Goal: Information Seeking & Learning: Learn about a topic

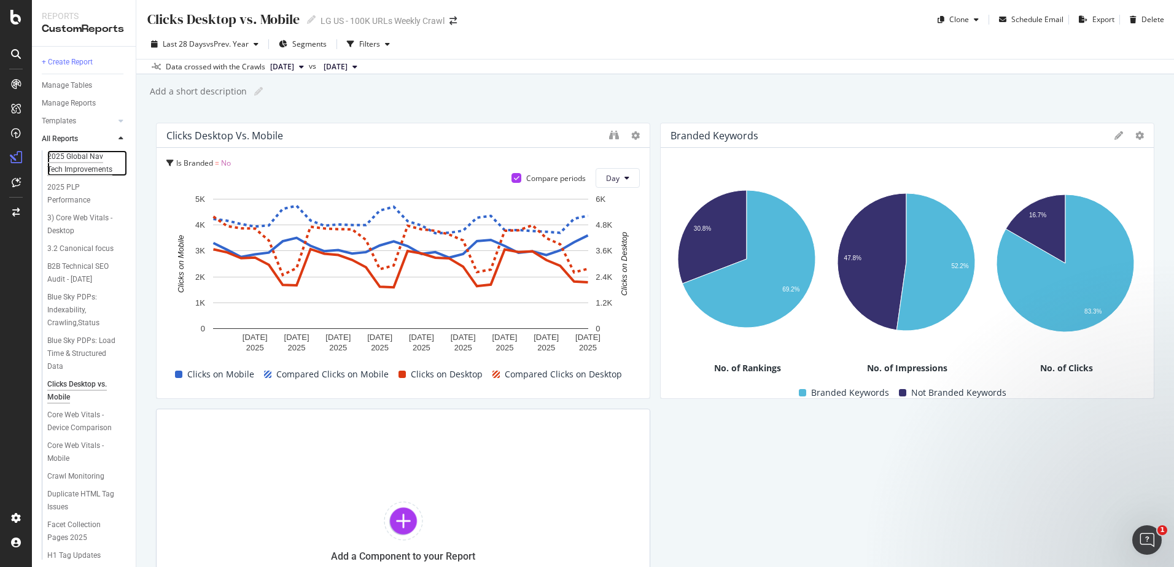
click at [82, 163] on div "2025 Global Nav Tech Improvements" at bounding box center [83, 163] width 72 height 26
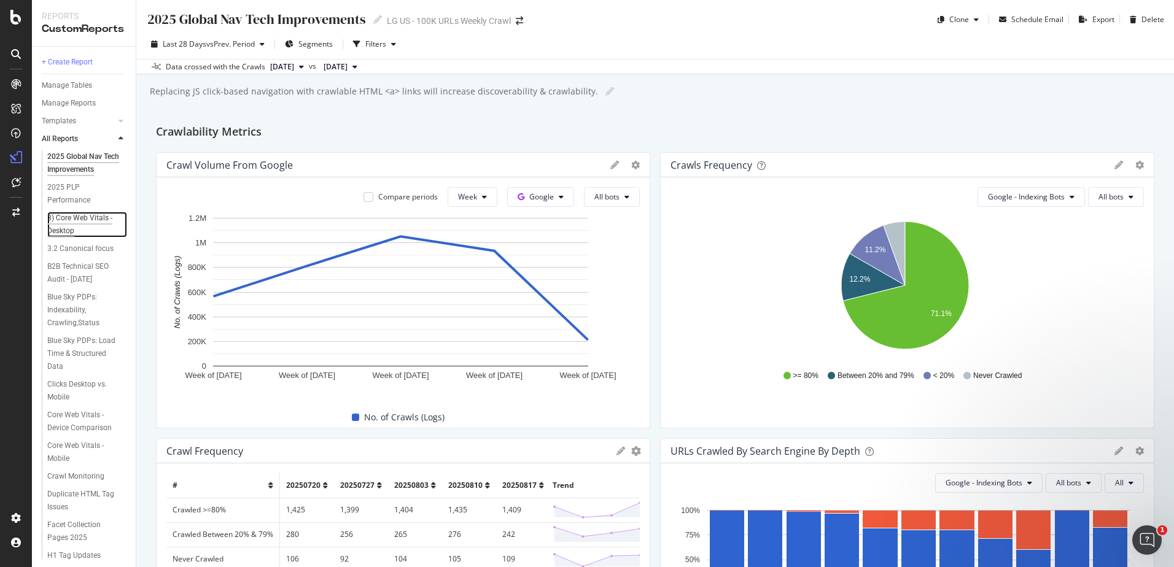
click at [82, 228] on div "3) Core Web Vitals - Desktop" at bounding box center [82, 225] width 71 height 26
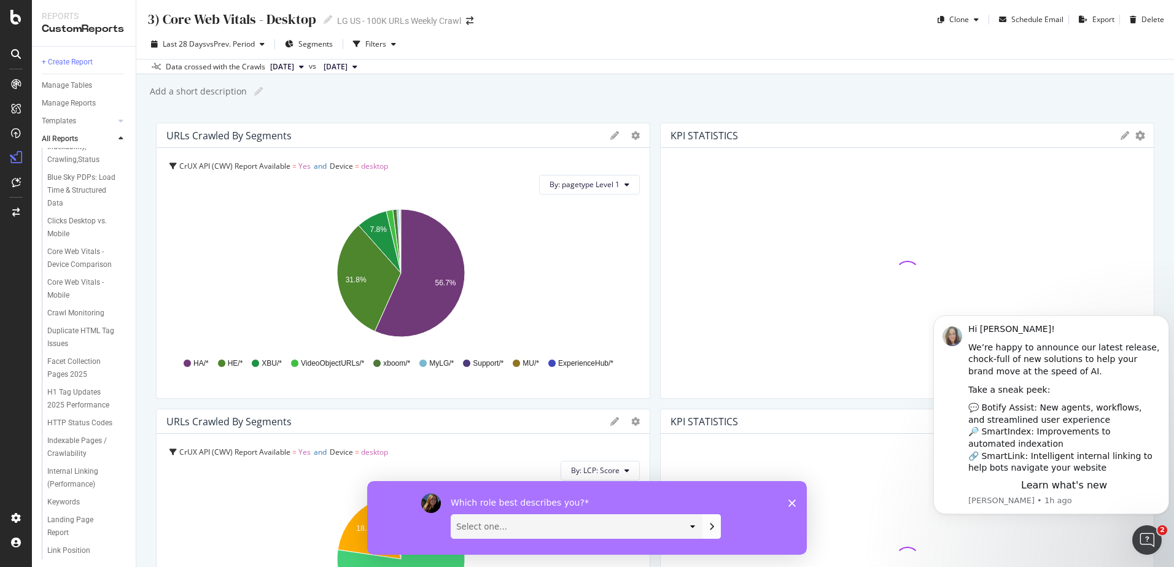
scroll to position [174, 0]
click at [87, 371] on div "Facet Collection Pages 2025" at bounding box center [82, 358] width 71 height 26
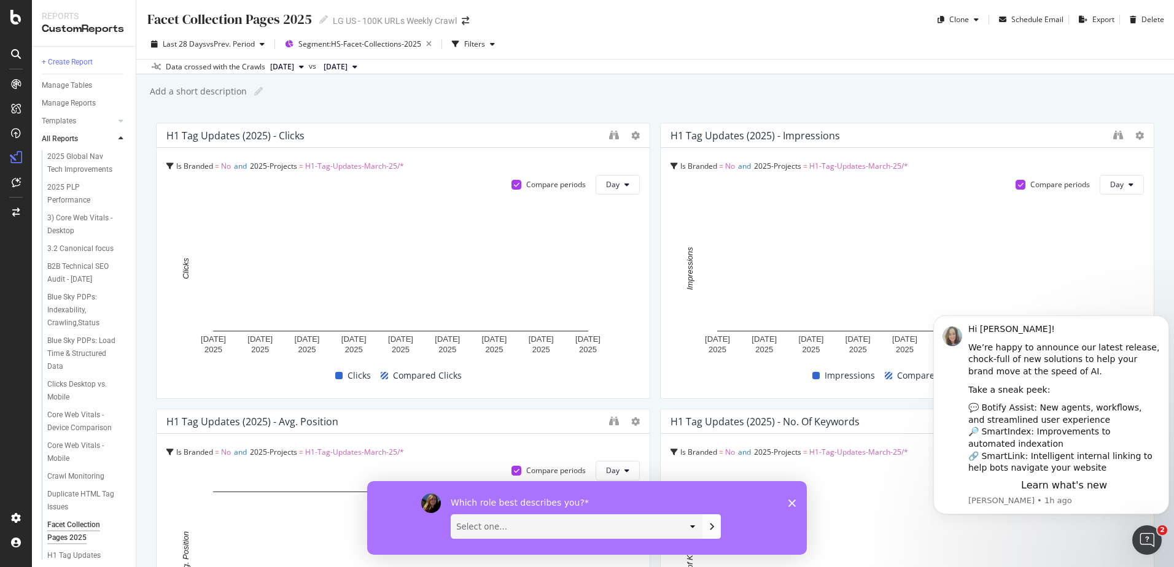
click at [540, 98] on div "Add a short description Add a short description" at bounding box center [662, 91] width 1026 height 18
